Goal: Contribute content

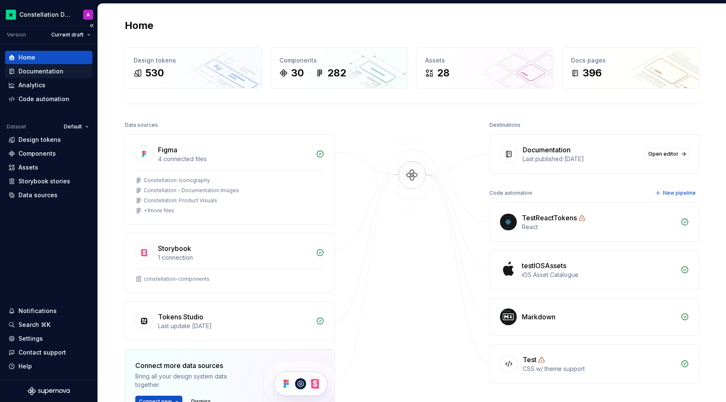
click at [51, 73] on div "Documentation" at bounding box center [40, 71] width 45 height 8
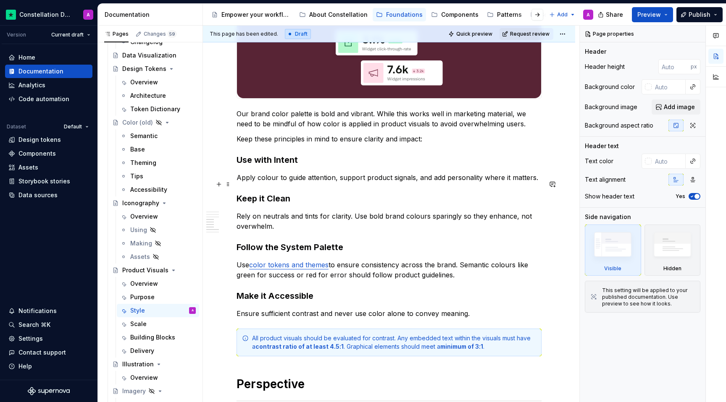
scroll to position [956, 0]
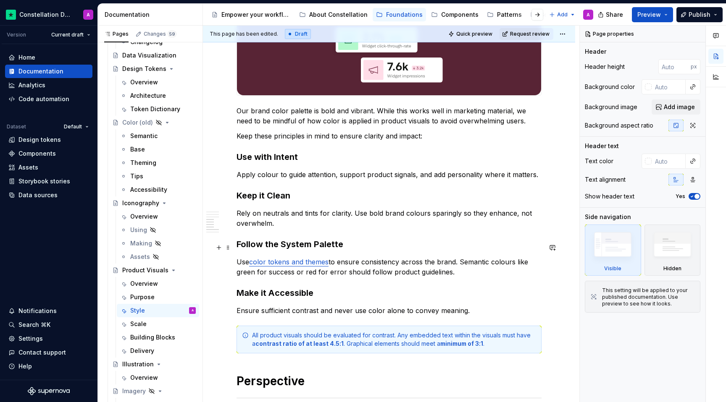
click at [239, 257] on p "Use color tokens and themes to ensure consistency across the brand. Semantic co…" at bounding box center [389, 267] width 305 height 20
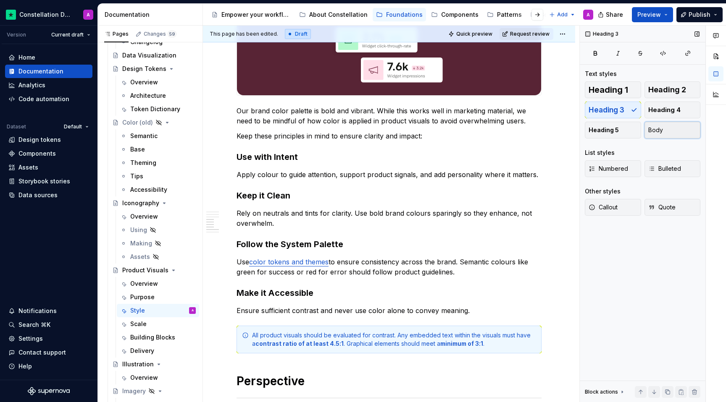
click at [667, 129] on button "Body" at bounding box center [672, 130] width 56 height 17
click at [341, 191] on div "**********" at bounding box center [389, 42] width 305 height 1665
click at [342, 208] on p "Rely on neutrals and tints for clarity. Use bold brand colours sparingly so the…" at bounding box center [389, 218] width 305 height 20
click at [344, 208] on p "Rely on neutrals and tints for clarity. Use bold brand colours sparingly so the…" at bounding box center [389, 218] width 305 height 20
click at [353, 257] on p "Use color tokens and themes to ensure consistency across the brand. Semantic co…" at bounding box center [389, 267] width 305 height 20
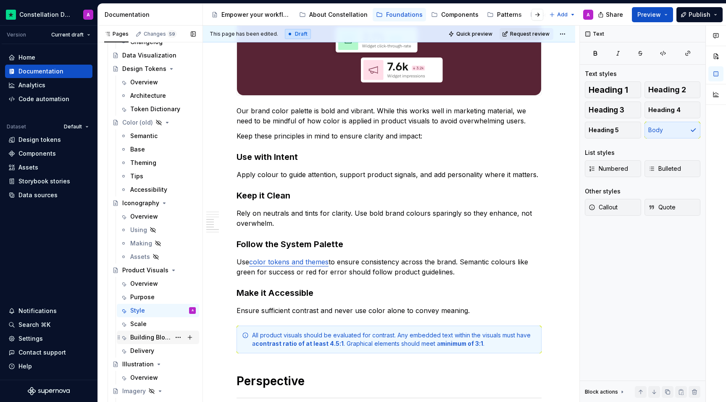
click at [136, 332] on div "Building Blocks" at bounding box center [163, 338] width 66 height 12
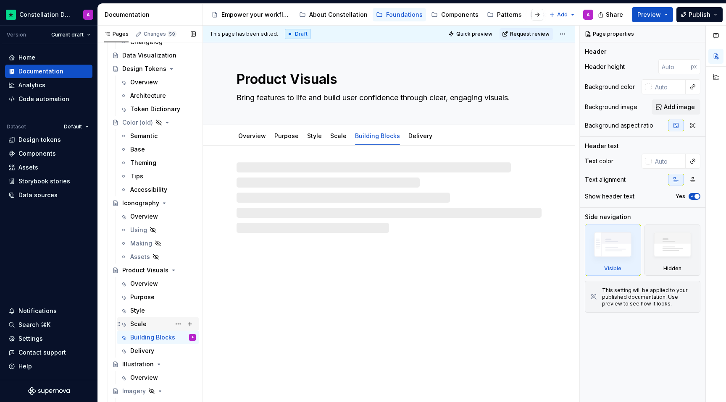
click at [134, 324] on div "Scale" at bounding box center [138, 324] width 16 height 8
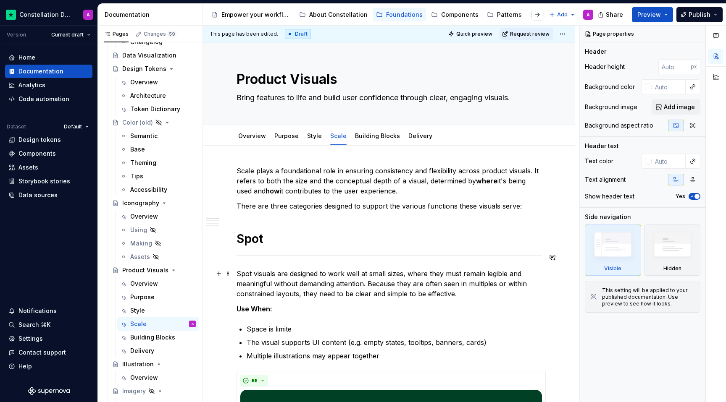
click at [279, 282] on p "Spot visuals are designed to work well at small sizes, where they must remain l…" at bounding box center [389, 284] width 305 height 30
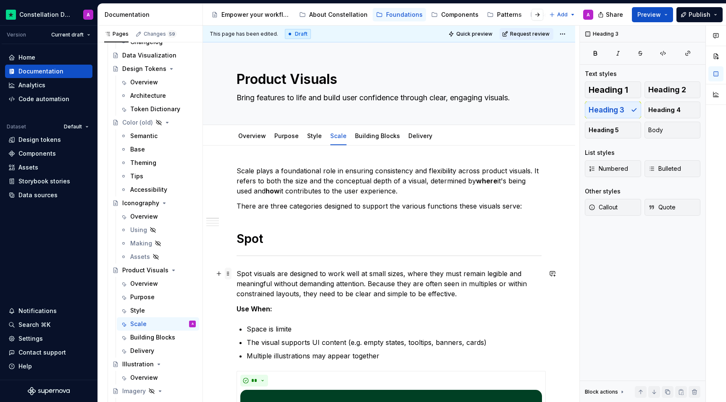
click at [227, 275] on span at bounding box center [228, 274] width 7 height 12
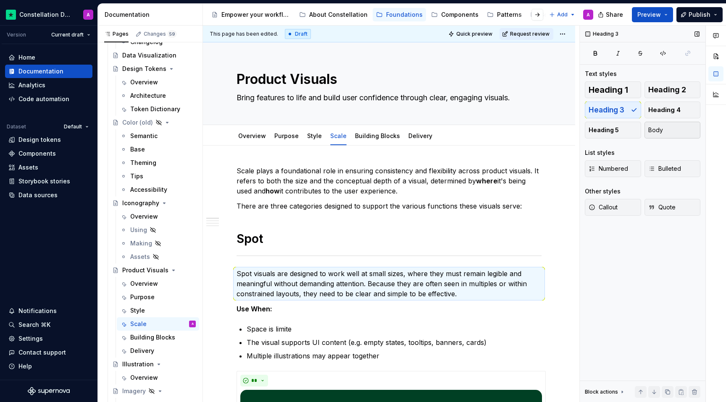
click at [664, 134] on button "Body" at bounding box center [672, 130] width 56 height 17
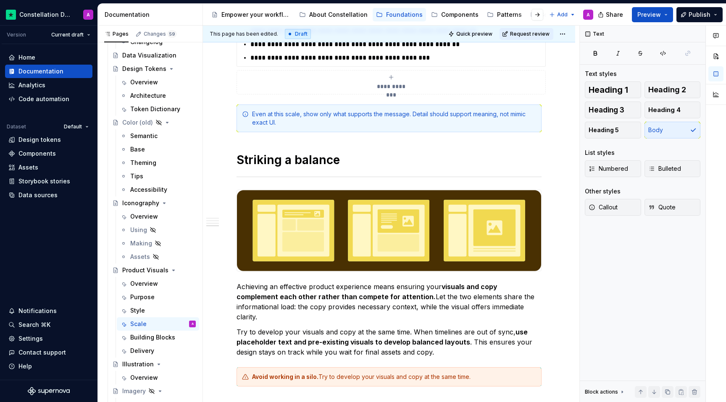
scroll to position [1475, 0]
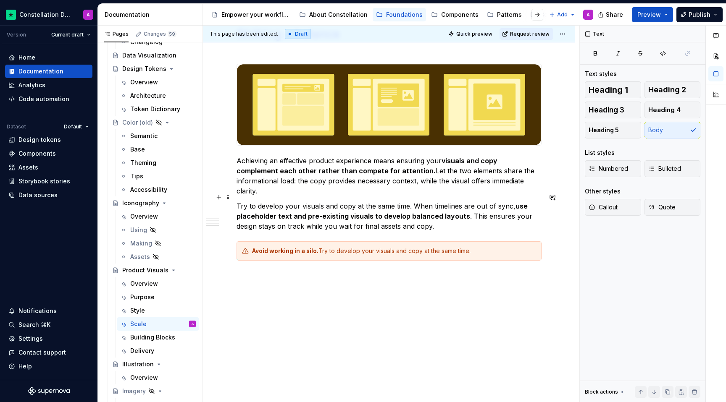
click at [315, 201] on p "Try to develop your visuals and copy at the same time. When timelines are out o…" at bounding box center [389, 216] width 305 height 30
click at [299, 185] on p "Achieving an effective product experience means ensuring your visuals and copy …" at bounding box center [389, 176] width 305 height 40
click at [227, 165] on span at bounding box center [228, 162] width 7 height 12
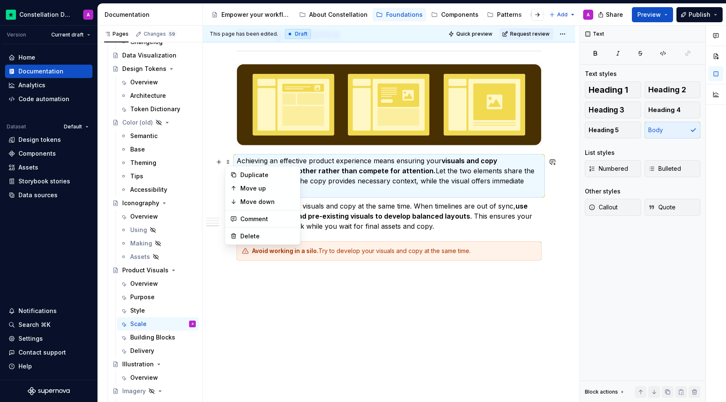
click at [463, 201] on p "Try to develop your visuals and copy at the same time. When timelines are out o…" at bounding box center [389, 216] width 305 height 30
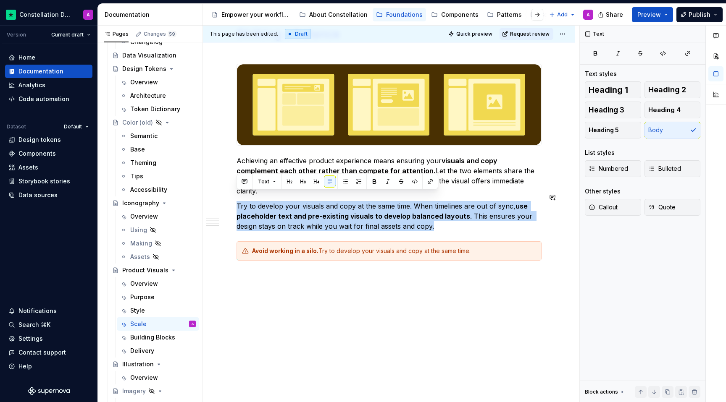
drag, startPoint x: 472, startPoint y: 218, endPoint x: 241, endPoint y: 192, distance: 232.6
copy p "Try to develop your visuals and copy at the same time. When timelines are out o…"
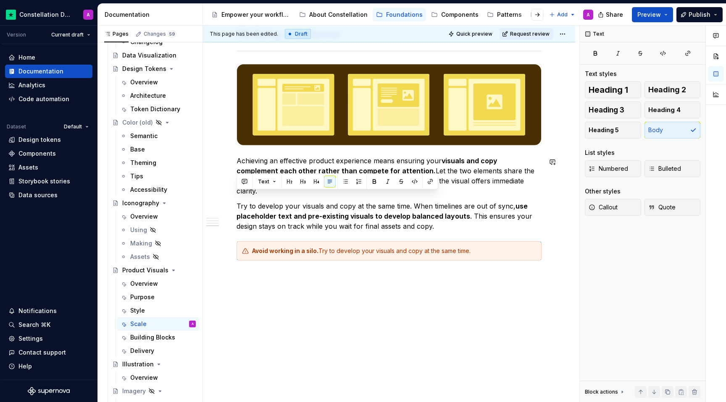
click at [518, 179] on p "Achieving an effective product experience means ensuring your visuals and copy …" at bounding box center [389, 176] width 305 height 40
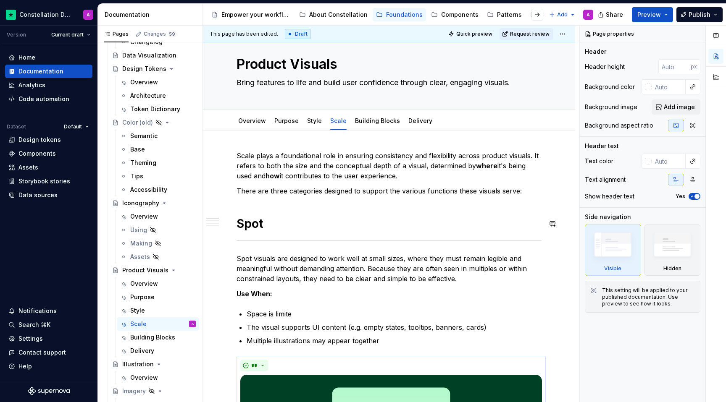
scroll to position [0, 0]
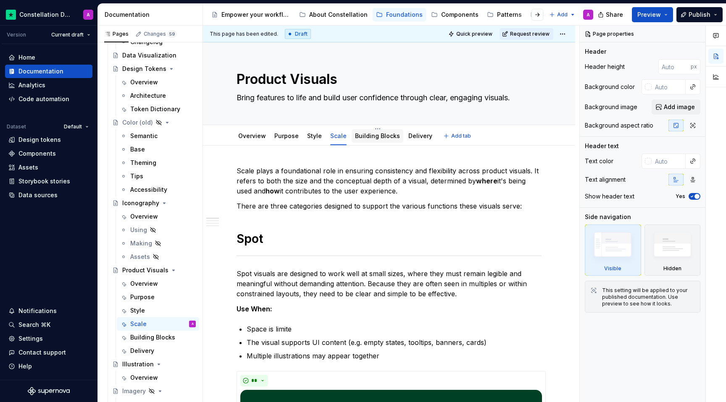
click at [368, 133] on link "Building Blocks" at bounding box center [377, 135] width 45 height 7
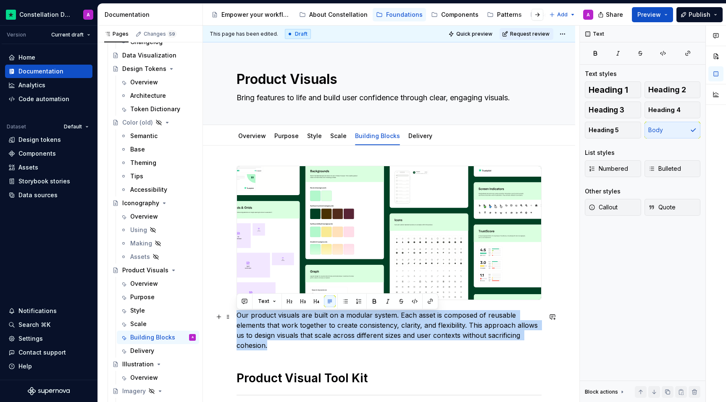
drag, startPoint x: 539, startPoint y: 340, endPoint x: 233, endPoint y: 318, distance: 306.7
click at [233, 318] on div "Our product visuals are built on a modular system. Each asset is composed of re…" at bounding box center [389, 375] width 372 height 459
copy p "Our product visuals are built on a modular system. Each asset is composed of re…"
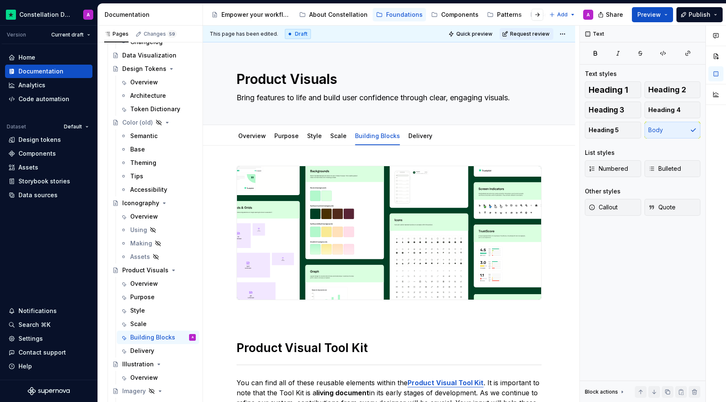
click at [247, 155] on div "Product Visual Tool Kit You can find all of these reusable elements within the …" at bounding box center [389, 360] width 372 height 429
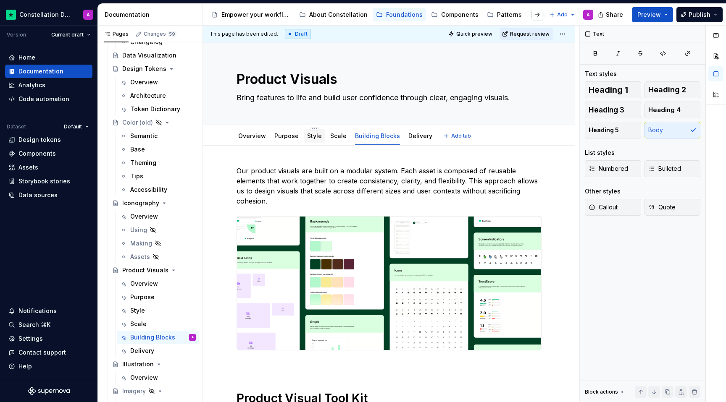
click at [314, 132] on link "Style" at bounding box center [314, 135] width 15 height 7
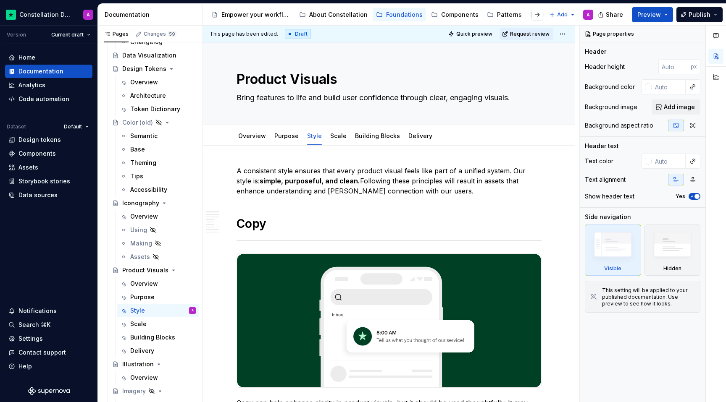
click at [318, 174] on p "A consistent style ensures that every product visual feels like part of a unifi…" at bounding box center [389, 181] width 305 height 30
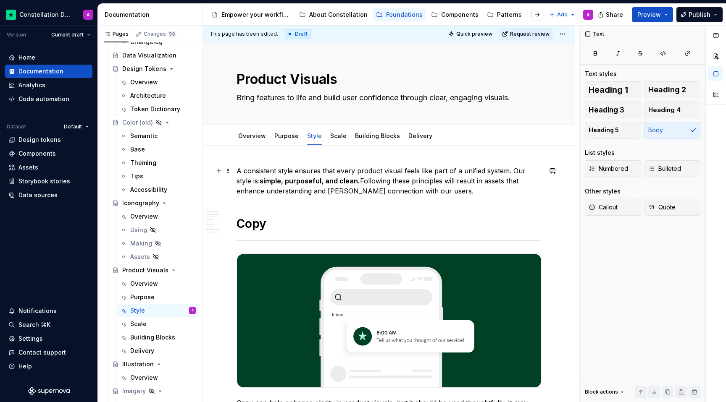
click at [331, 180] on strong "simple, purposeful, and clean." at bounding box center [310, 181] width 100 height 8
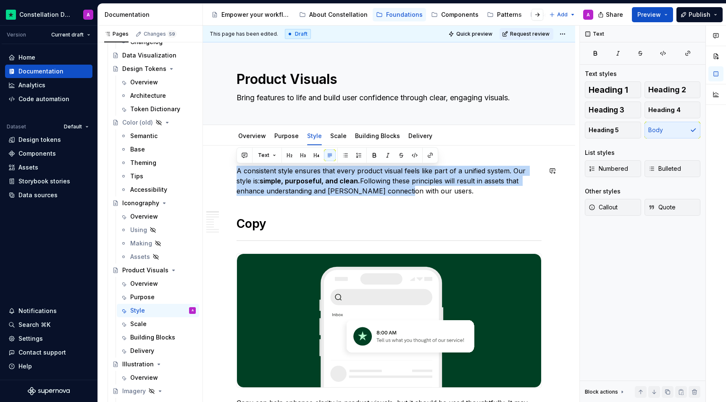
drag, startPoint x: 280, startPoint y: 168, endPoint x: 235, endPoint y: 160, distance: 46.1
click at [228, 173] on span at bounding box center [228, 171] width 7 height 12
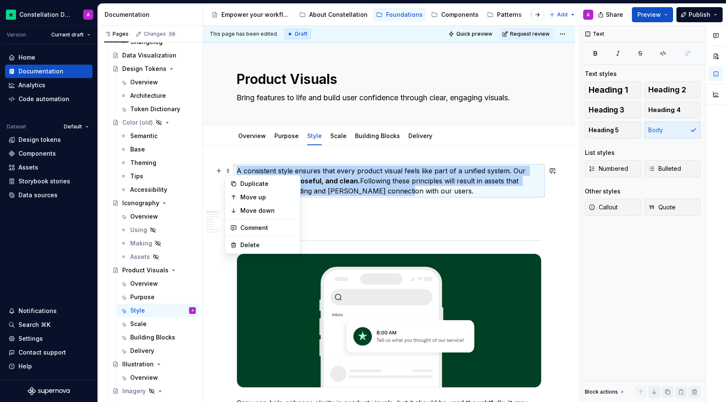
click at [439, 196] on p "A consistent style ensures that every product visual feels like part of a unifi…" at bounding box center [389, 181] width 305 height 30
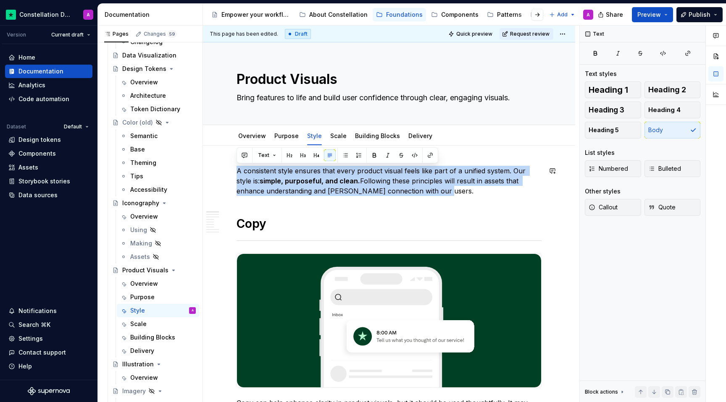
drag, startPoint x: 457, startPoint y: 196, endPoint x: 287, endPoint y: 160, distance: 173.4
click at [367, 134] on link "Building Blocks" at bounding box center [377, 135] width 45 height 7
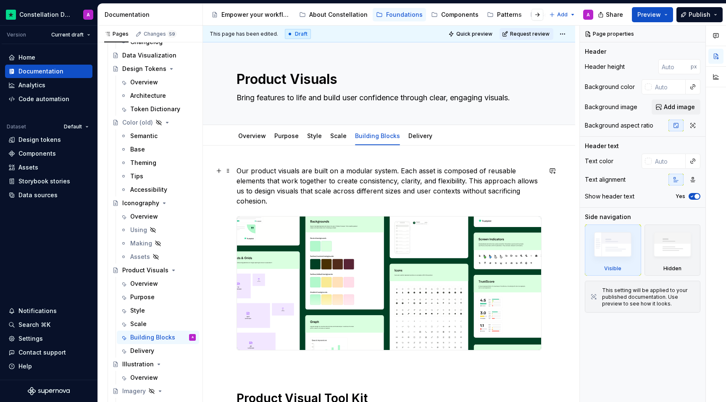
click at [345, 184] on p "Our product visuals are built on a modular system. Each asset is composed of re…" at bounding box center [389, 186] width 305 height 40
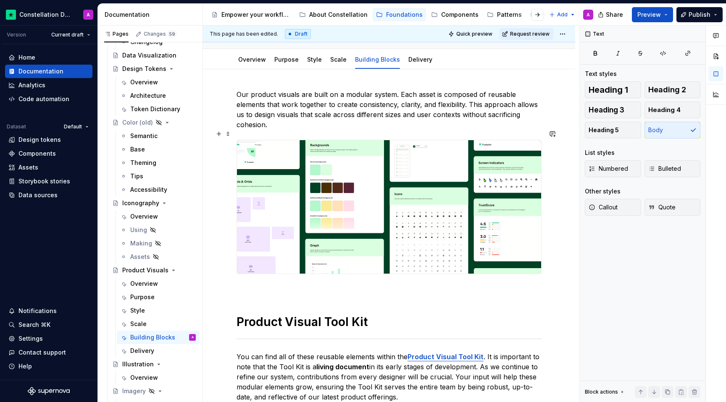
scroll to position [109, 0]
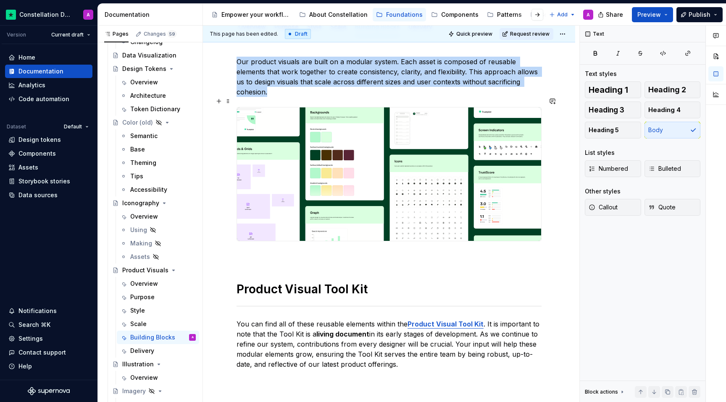
click at [403, 195] on img at bounding box center [389, 175] width 304 height 134
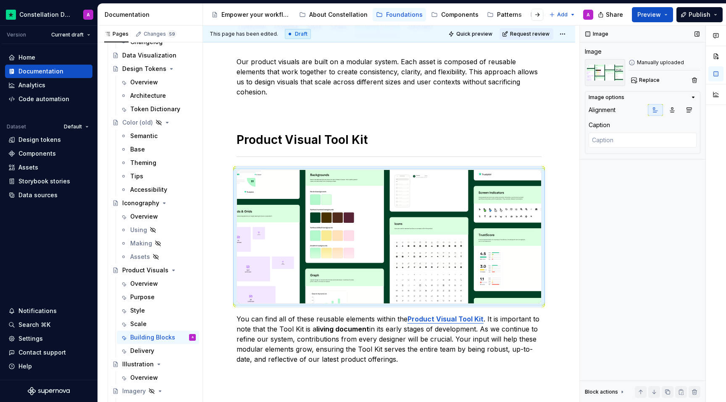
click at [596, 281] on div "Image Image Manually uploaded Replace Image options Alignment Caption Block act…" at bounding box center [643, 214] width 126 height 377
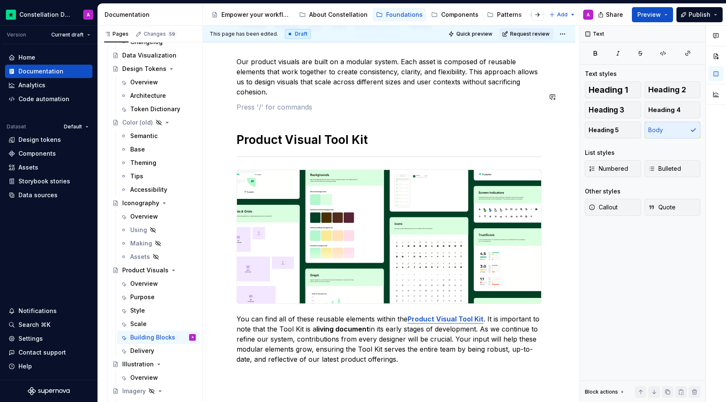
click at [249, 90] on div "Our product visuals are built on a modular system. Each asset is composed of re…" at bounding box center [389, 218] width 305 height 323
click at [257, 108] on div "Our product visuals are built on a modular system. Each asset is composed of re…" at bounding box center [389, 218] width 305 height 323
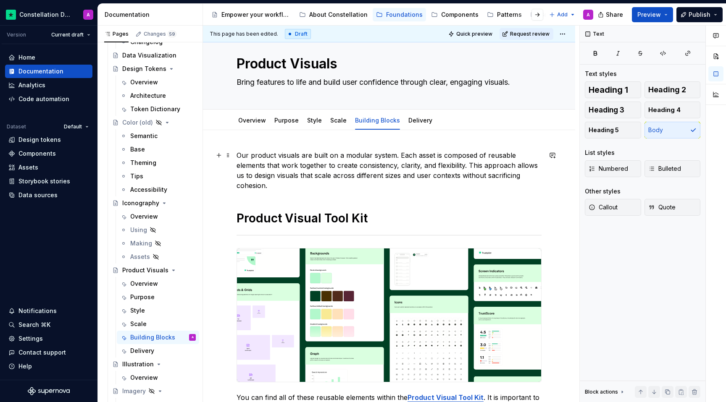
scroll to position [0, 0]
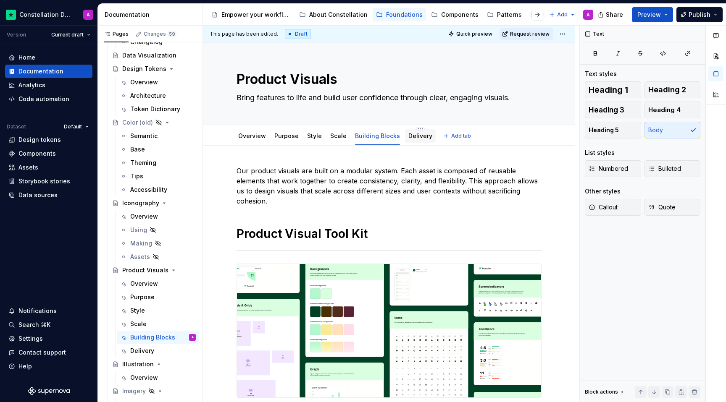
click at [412, 139] on div "Delivery" at bounding box center [420, 136] width 24 height 8
click at [408, 138] on link "Delivery" at bounding box center [420, 135] width 24 height 7
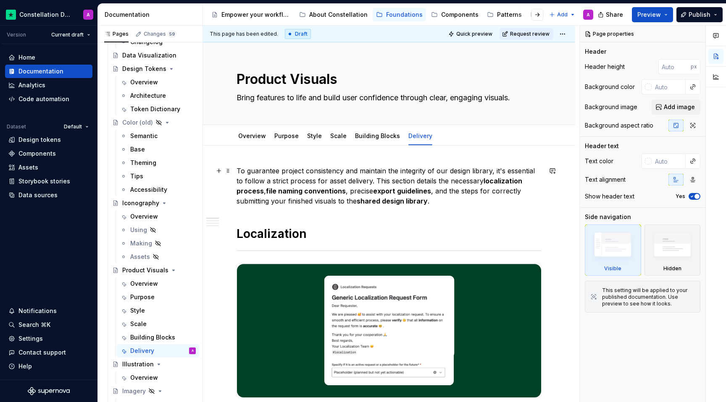
click at [364, 186] on p "To guarantee project consistency and maintain the integrity of our design libra…" at bounding box center [389, 186] width 305 height 40
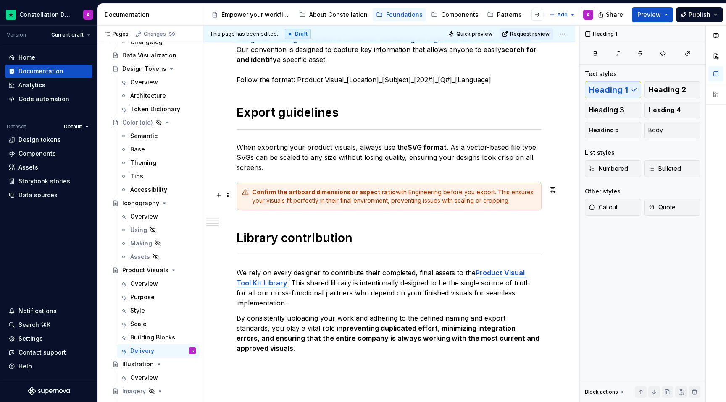
scroll to position [733, 0]
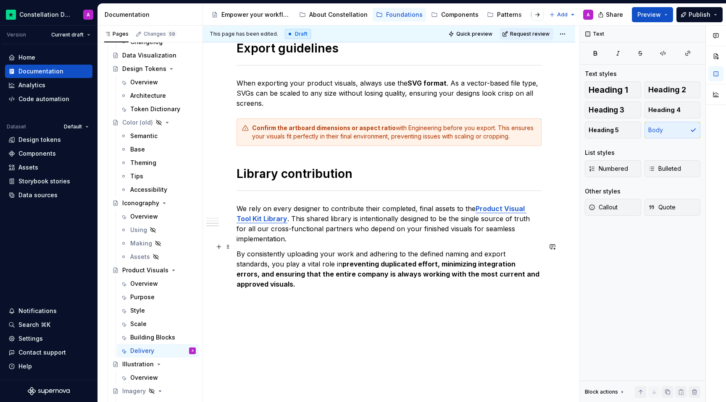
click at [295, 255] on p "By consistently uploading your work and adhering to the defined naming and expo…" at bounding box center [389, 269] width 305 height 40
click at [229, 247] on span at bounding box center [228, 247] width 7 height 12
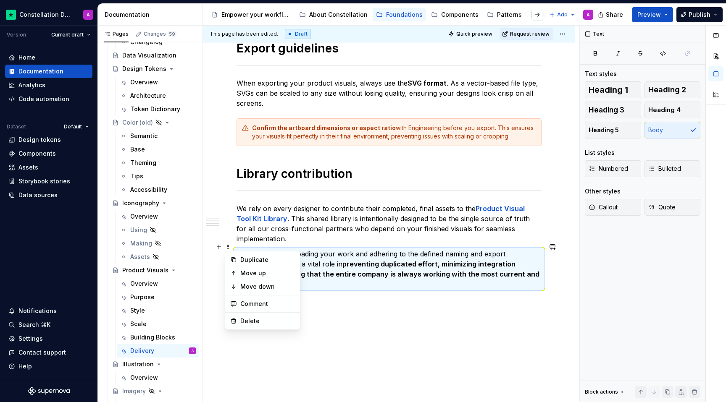
click at [224, 234] on div "This page has been edited. Draft Quick preview Request review Product Visuals B…" at bounding box center [391, 214] width 376 height 377
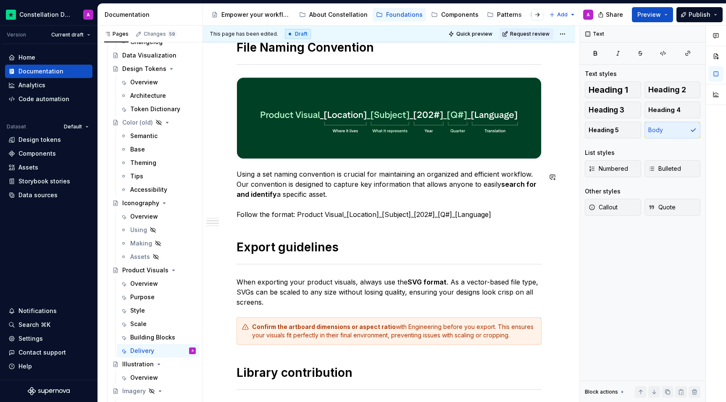
scroll to position [729, 0]
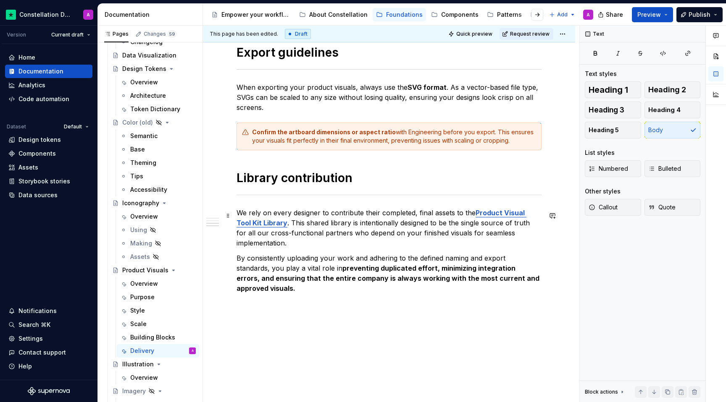
click at [408, 235] on p "We rely on every designer to contribute their completed, final assets to the Pr…" at bounding box center [389, 228] width 305 height 40
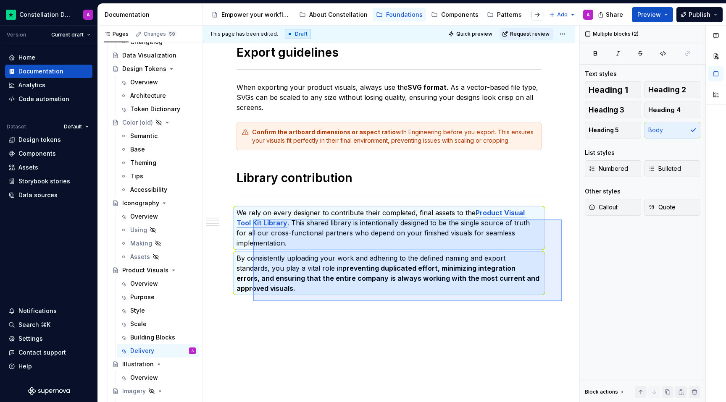
drag, startPoint x: 562, startPoint y: 302, endPoint x: 252, endPoint y: 219, distance: 320.5
click at [252, 219] on div "This page has been edited. Draft Quick preview Request review Product Visuals B…" at bounding box center [391, 214] width 376 height 377
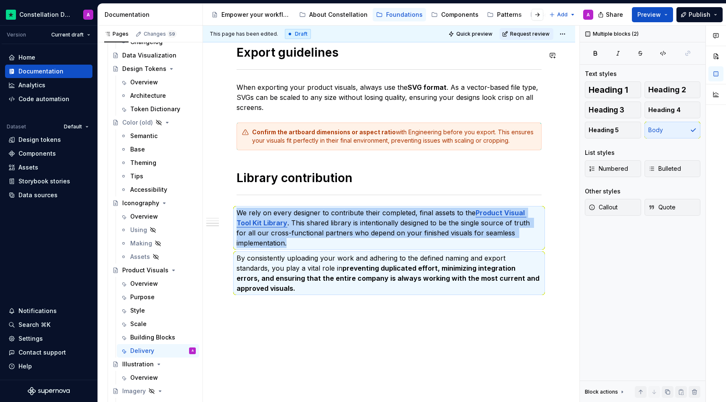
type textarea "*"
click at [321, 273] on strong "preventing duplicated effort, minimizing integration errors, and ensuring that …" at bounding box center [389, 278] width 305 height 29
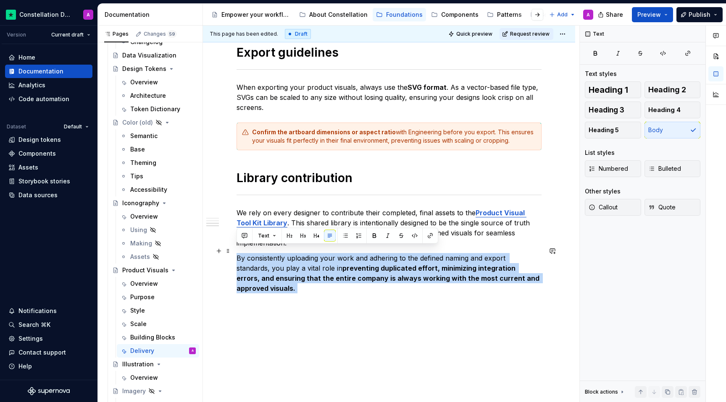
drag, startPoint x: 534, startPoint y: 274, endPoint x: 210, endPoint y: 253, distance: 325.0
copy p "By consistently uploading your work and adhering to the defined naming and expo…"
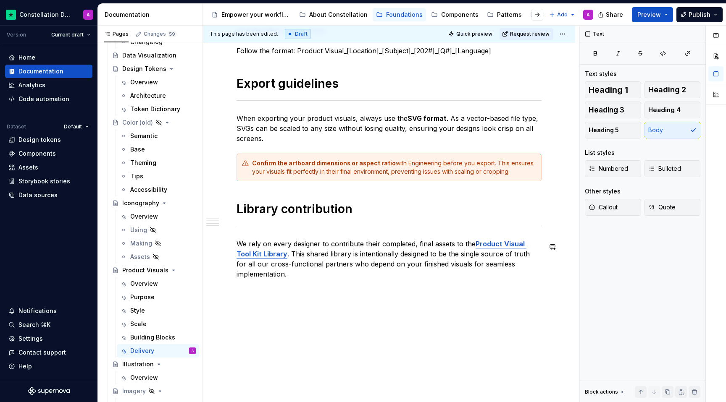
scroll to position [728, 0]
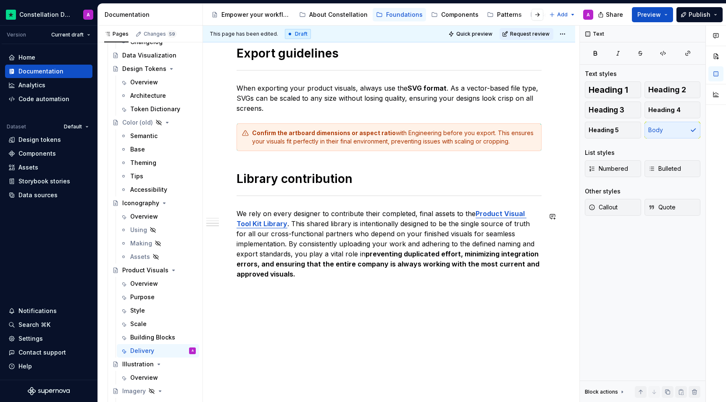
click at [533, 238] on p "We rely on every designer to contribute their completed, final assets to the Pr…" at bounding box center [389, 244] width 305 height 71
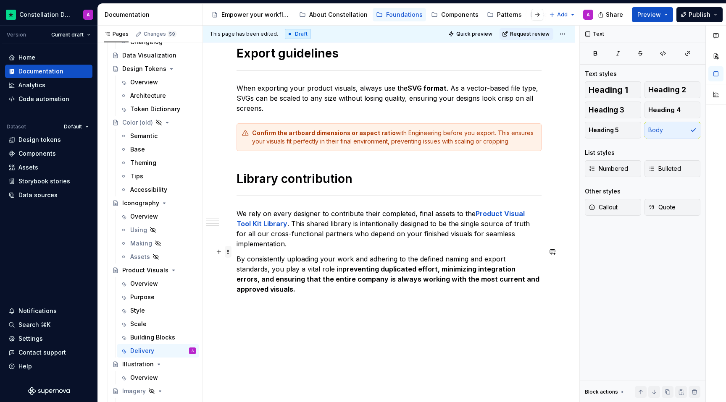
click at [228, 253] on span at bounding box center [228, 252] width 7 height 12
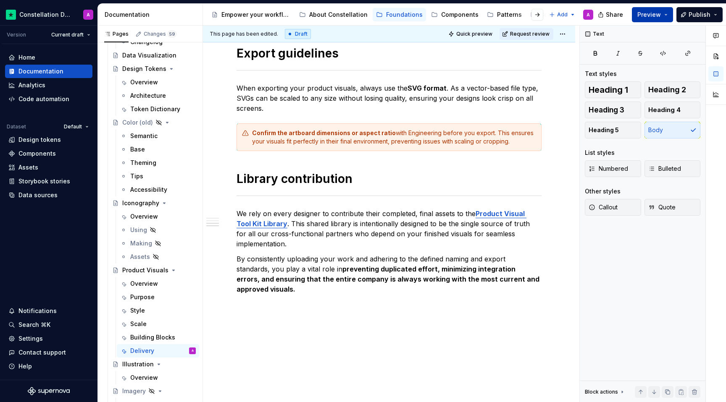
click at [668, 12] on button "Preview" at bounding box center [652, 14] width 41 height 15
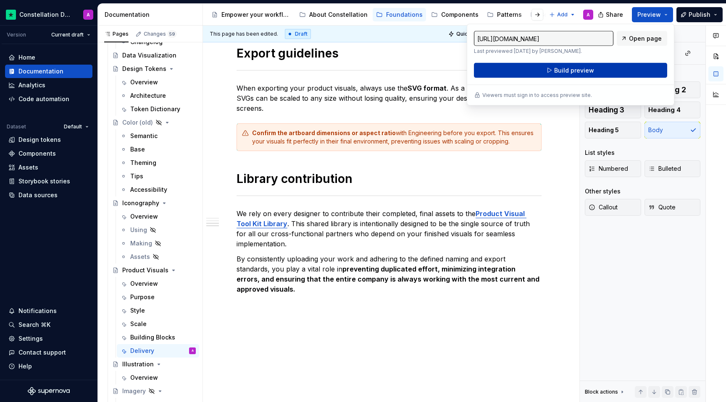
click at [599, 70] on button "Build preview" at bounding box center [570, 70] width 193 height 15
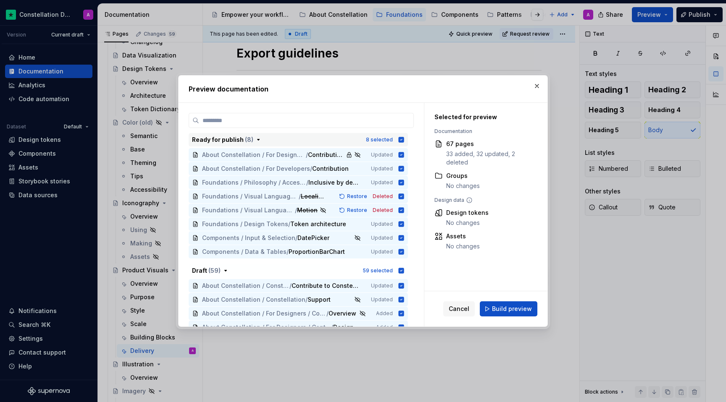
click at [404, 139] on icon "button" at bounding box center [401, 139] width 5 height 5
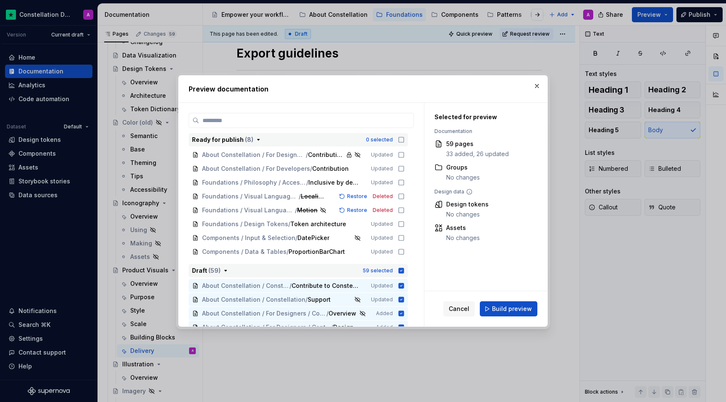
click at [404, 272] on icon "button" at bounding box center [401, 270] width 5 height 5
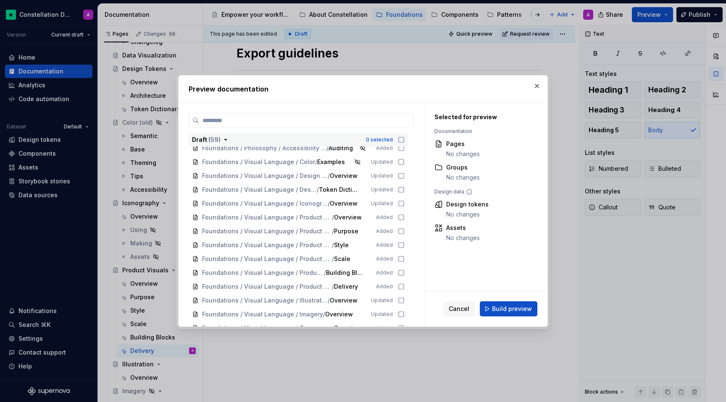
scroll to position [330, 0]
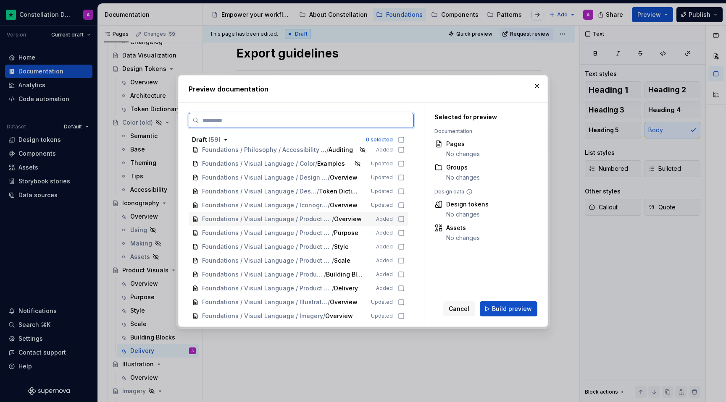
click at [402, 218] on icon at bounding box center [401, 219] width 7 height 7
click at [404, 231] on icon at bounding box center [401, 233] width 7 height 7
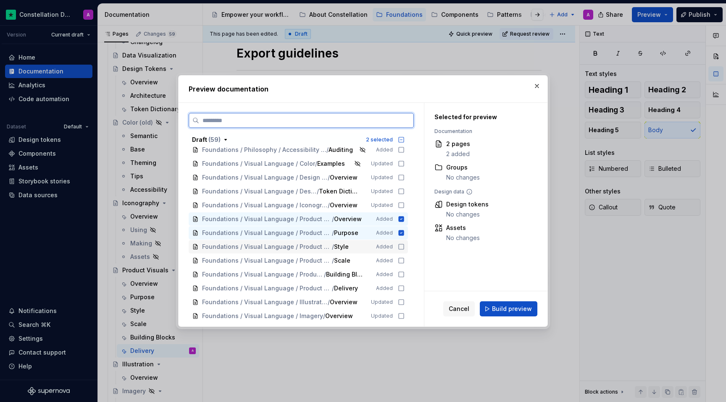
click at [405, 247] on icon at bounding box center [401, 247] width 7 height 7
click at [405, 261] on icon at bounding box center [401, 261] width 7 height 7
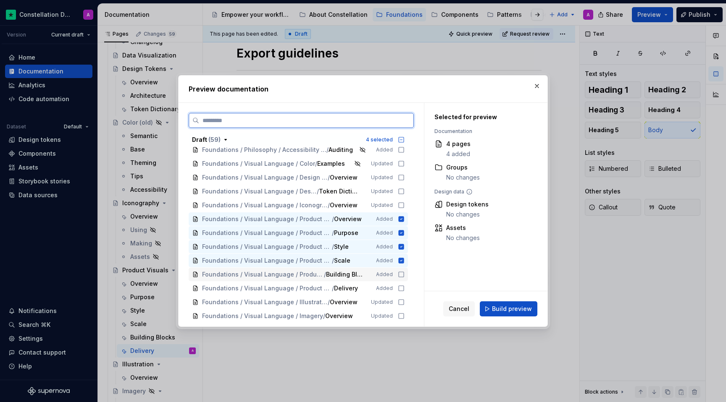
click at [402, 274] on icon at bounding box center [401, 274] width 5 height 5
click at [402, 288] on icon at bounding box center [401, 288] width 7 height 7
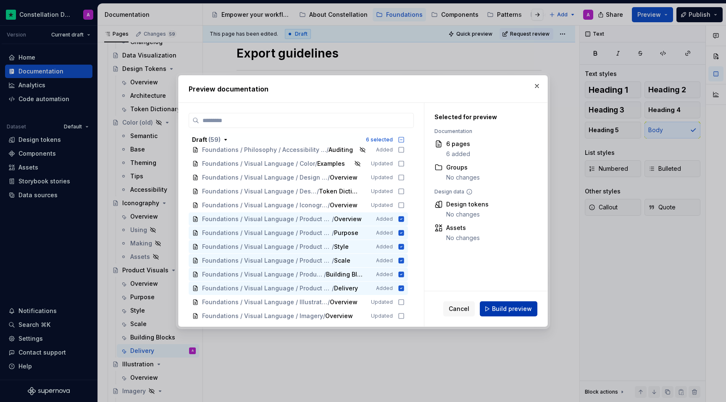
click at [517, 307] on span "Build preview" at bounding box center [512, 309] width 40 height 8
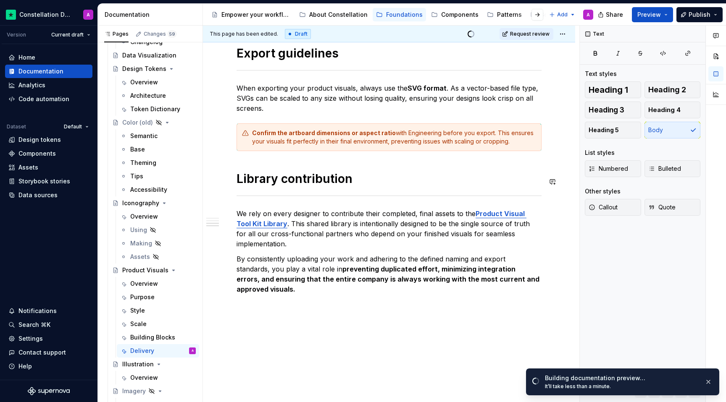
scroll to position [748, 0]
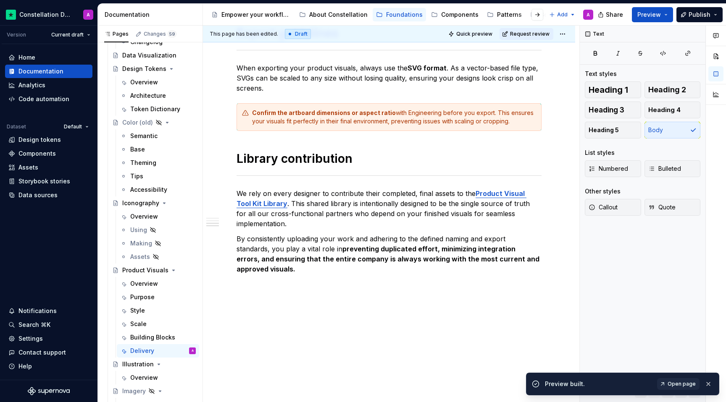
scroll to position [733, 0]
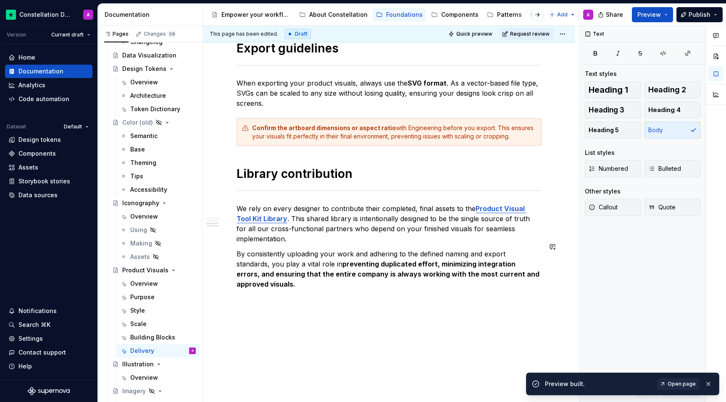
click at [685, 385] on span "Open page" at bounding box center [682, 384] width 28 height 7
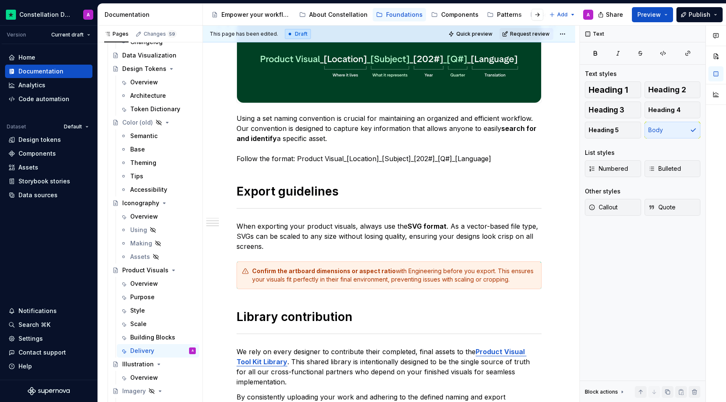
scroll to position [635, 0]
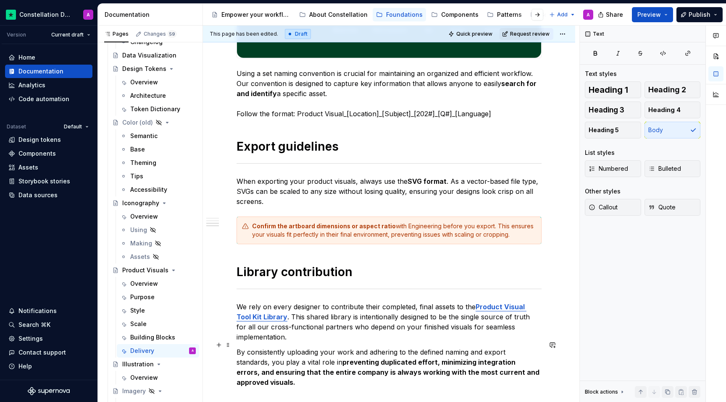
click at [239, 347] on p "By consistently uploading your work and adhering to the defined naming and expo…" at bounding box center [389, 367] width 305 height 40
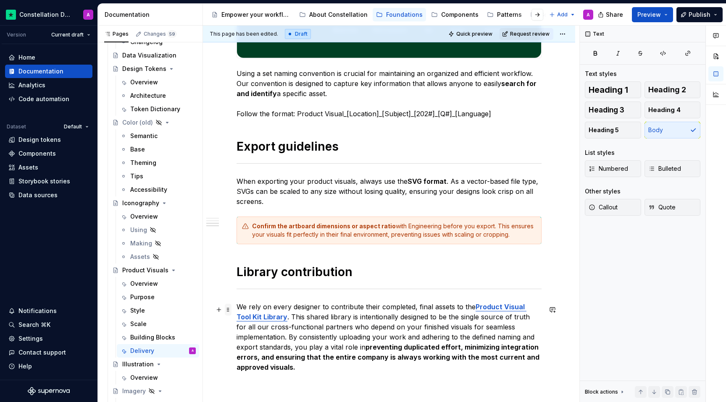
click at [230, 311] on span at bounding box center [228, 310] width 7 height 12
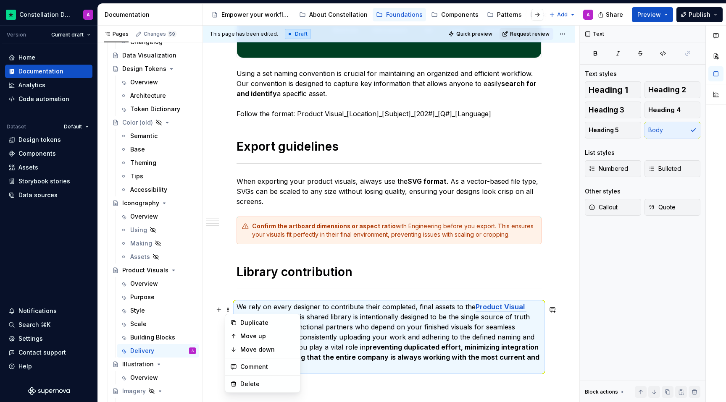
click at [220, 286] on div "To guarantee project consistency and maintain the integrity of our design libra…" at bounding box center [389, 15] width 372 height 1008
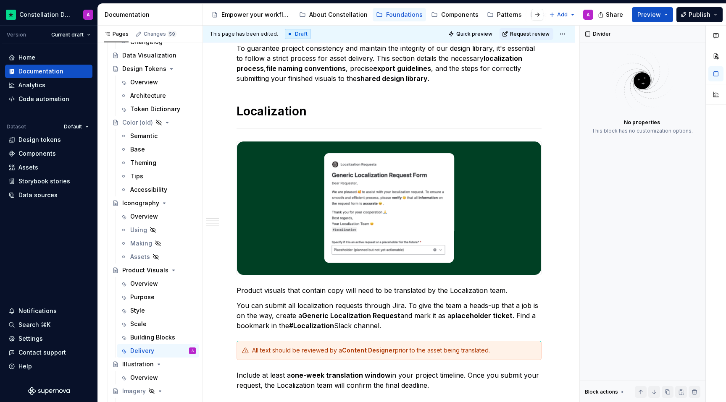
scroll to position [0, 0]
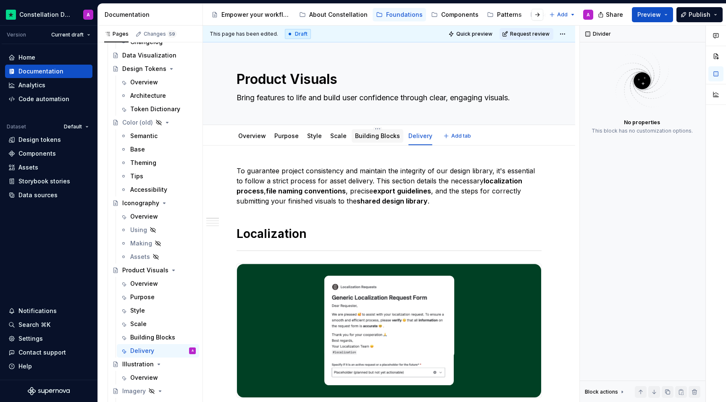
click at [378, 136] on link "Building Blocks" at bounding box center [377, 135] width 45 height 7
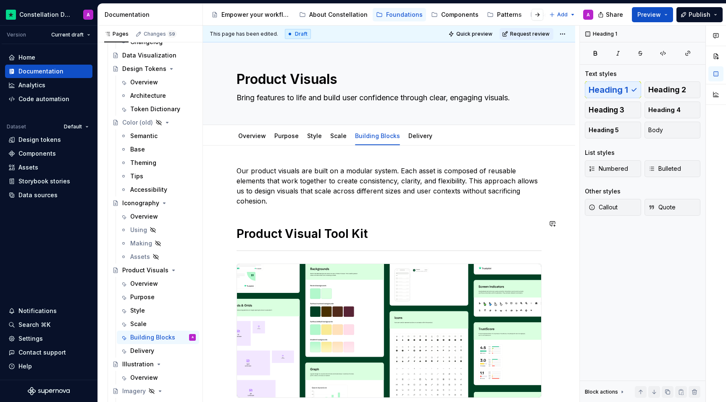
click at [319, 205] on div "Our product visuals are built on a modular system. Each asset is composed of re…" at bounding box center [389, 320] width 305 height 308
click at [332, 138] on link "Scale" at bounding box center [338, 135] width 16 height 7
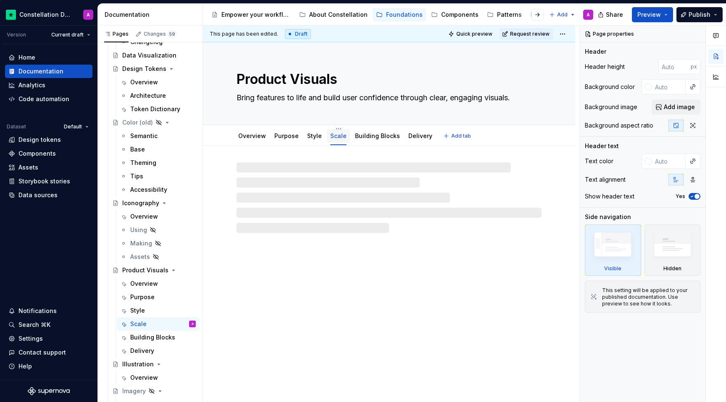
type textarea "*"
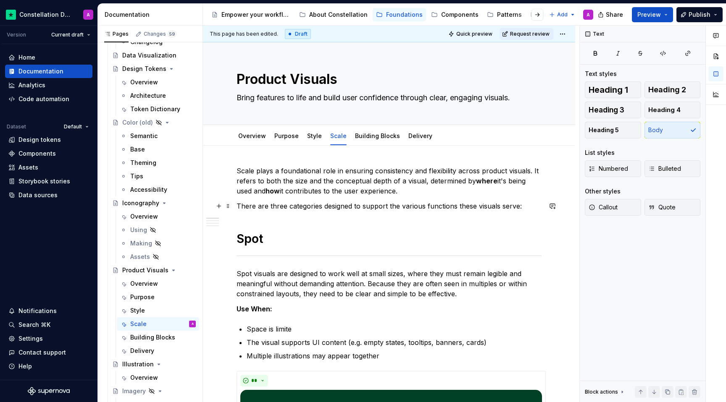
click at [289, 203] on p "There are three categories designed to support the various functions these visu…" at bounding box center [389, 206] width 305 height 10
click at [237, 205] on p "There are three categories designed to support the various functions these visu…" at bounding box center [389, 206] width 305 height 10
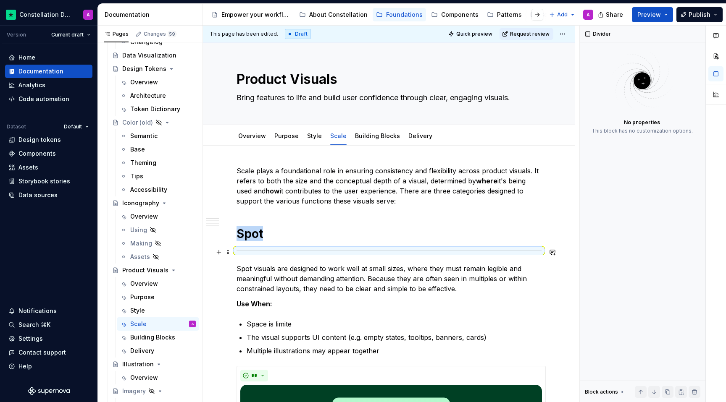
click at [377, 253] on div at bounding box center [389, 250] width 305 height 5
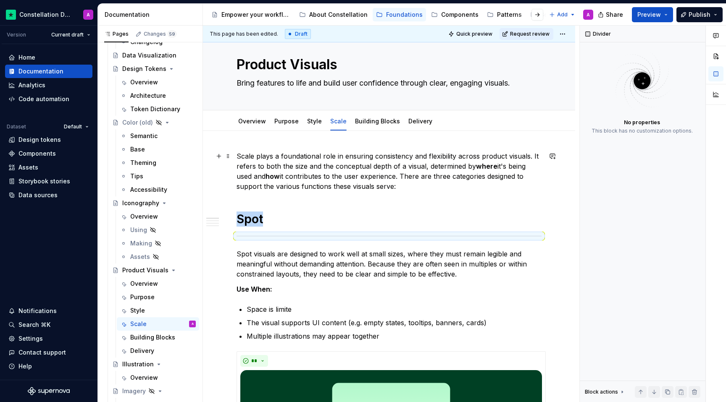
scroll to position [34, 0]
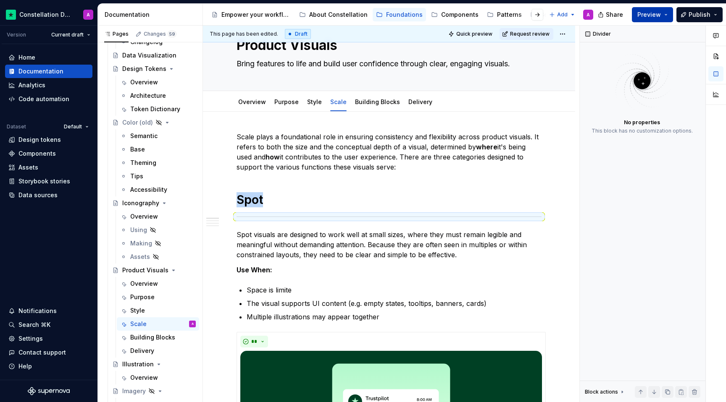
click at [656, 13] on span "Preview" at bounding box center [649, 15] width 24 height 8
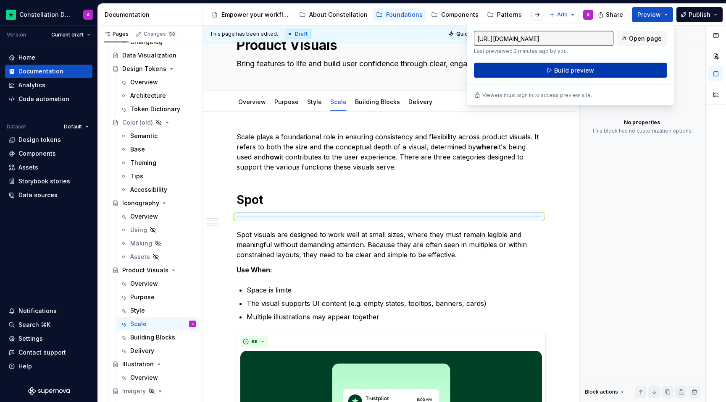
click at [626, 70] on button "Build preview" at bounding box center [570, 70] width 193 height 15
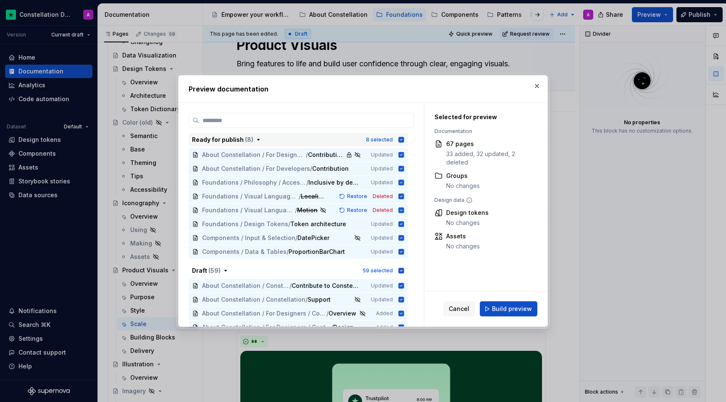
click at [404, 137] on icon "button" at bounding box center [401, 139] width 5 height 5
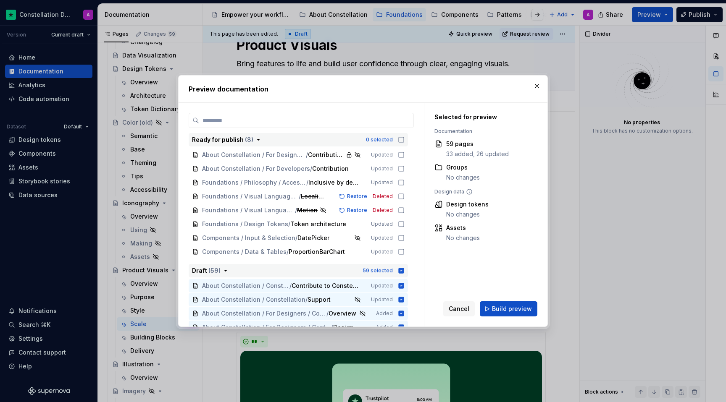
click at [404, 272] on icon "button" at bounding box center [401, 270] width 5 height 5
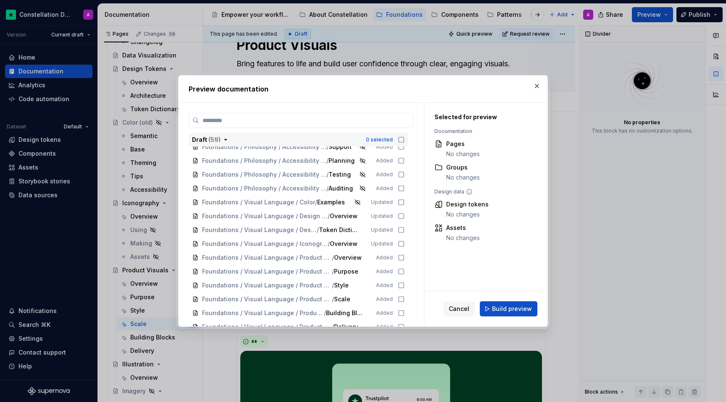
scroll to position [291, 0]
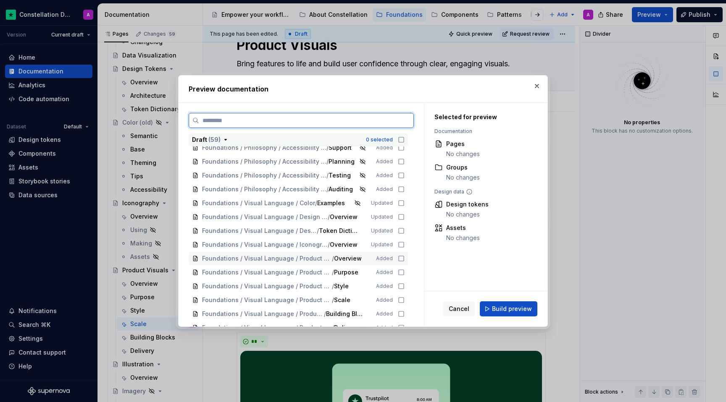
click at [402, 257] on icon at bounding box center [401, 258] width 7 height 7
click at [404, 271] on icon at bounding box center [401, 272] width 7 height 7
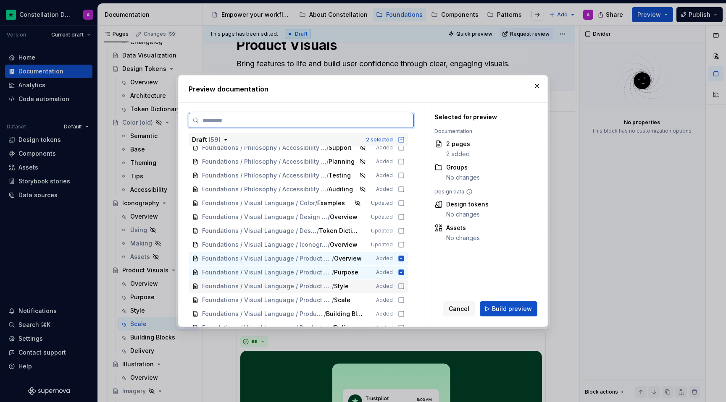
click at [404, 282] on div "Foundations / Visual Language / Product Visuals / Style Added" at bounding box center [298, 286] width 219 height 13
click at [404, 298] on icon at bounding box center [401, 300] width 5 height 5
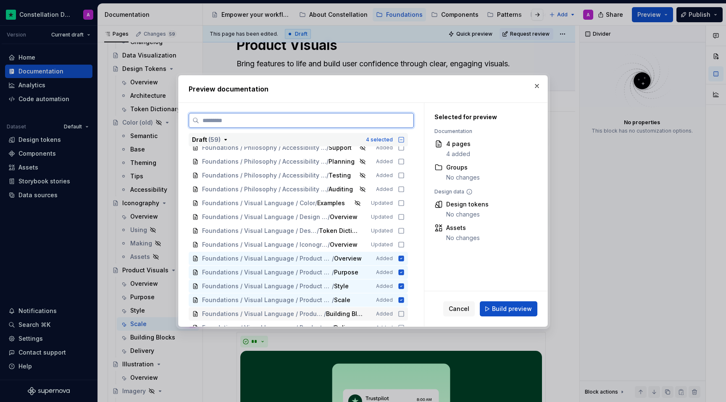
click at [405, 311] on icon at bounding box center [401, 314] width 7 height 7
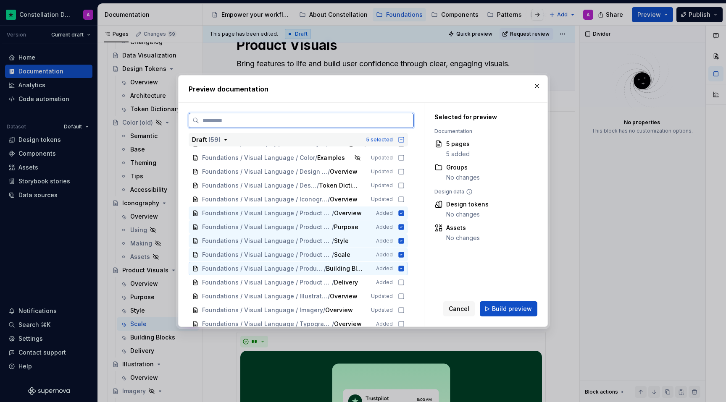
scroll to position [360, 0]
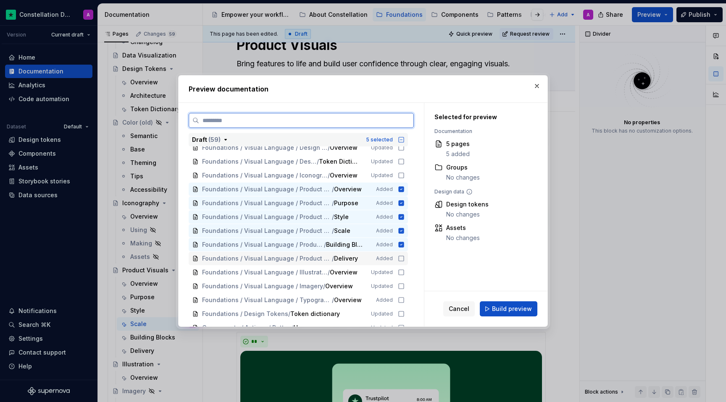
click at [404, 258] on icon at bounding box center [401, 258] width 7 height 7
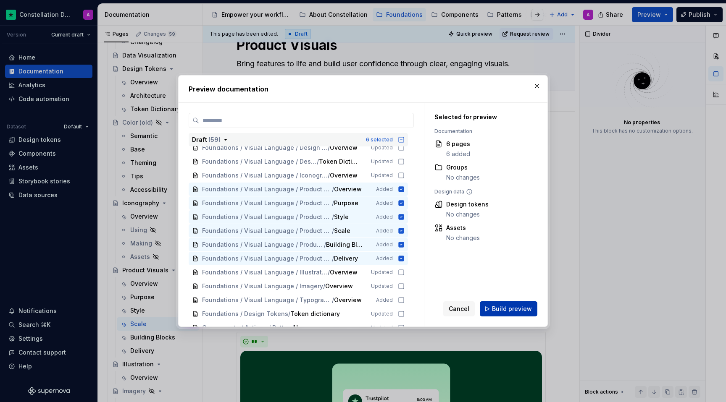
click at [510, 310] on span "Build preview" at bounding box center [512, 309] width 40 height 8
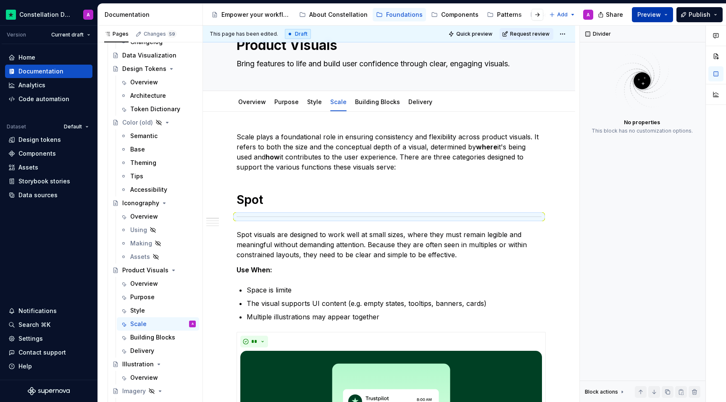
click at [649, 13] on span "Preview" at bounding box center [649, 15] width 24 height 8
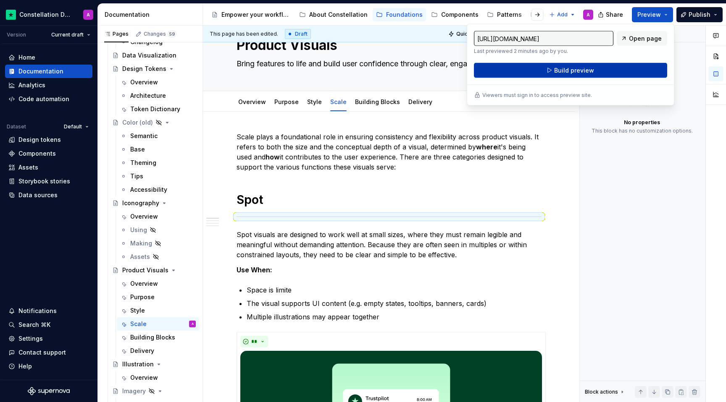
click at [584, 70] on span "Build preview" at bounding box center [574, 70] width 40 height 8
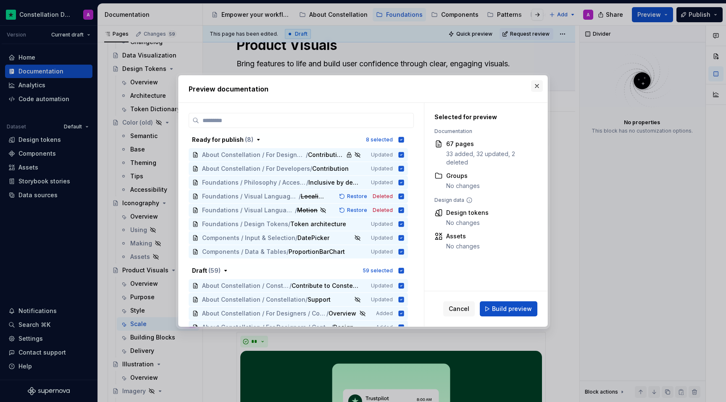
click at [537, 91] on button "button" at bounding box center [537, 86] width 12 height 12
click at [537, 91] on div "Overview Purpose Style Scale Building Blocks Delivery" at bounding box center [389, 101] width 372 height 21
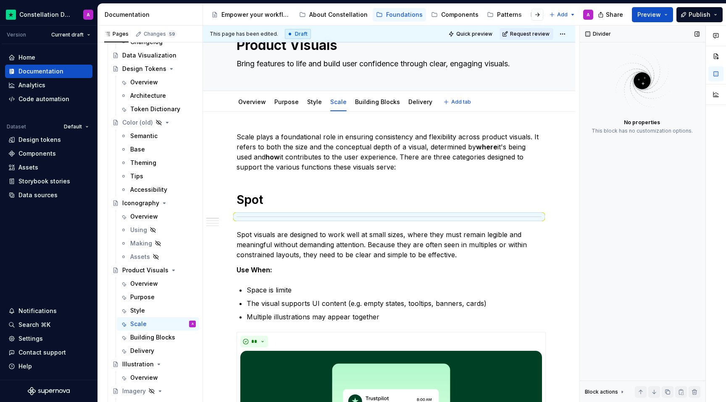
type textarea "*"
click at [651, 23] on div "Share Preview Publish" at bounding box center [663, 14] width 126 height 21
click at [651, 21] on button "Preview" at bounding box center [652, 14] width 41 height 15
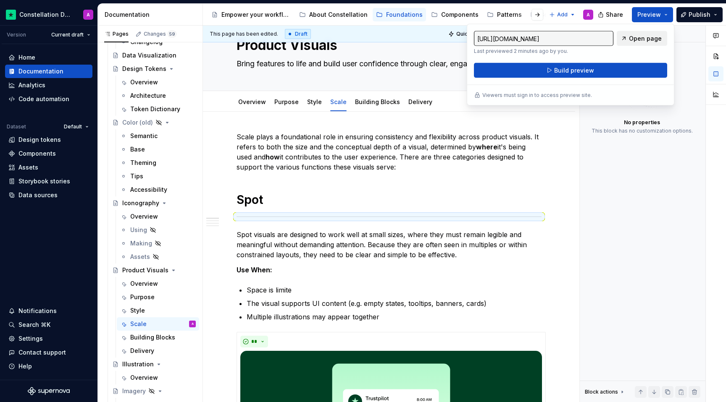
click at [660, 41] on span "Open page" at bounding box center [645, 38] width 33 height 8
